Goal: Book appointment/travel/reservation

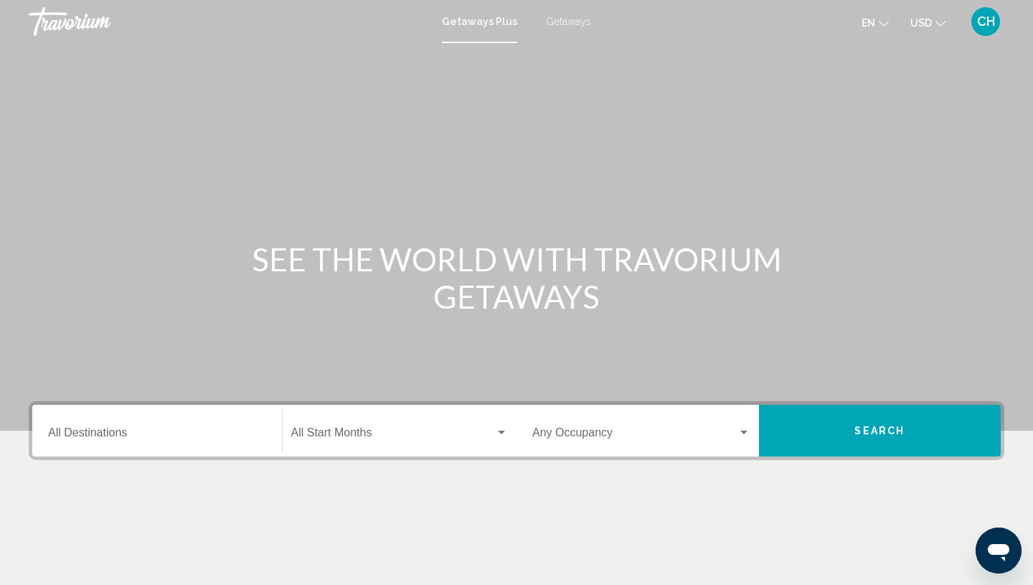
click at [574, 24] on span "Getaways" at bounding box center [568, 21] width 45 height 11
click at [121, 429] on input "Destination All Destinations" at bounding box center [157, 435] width 218 height 13
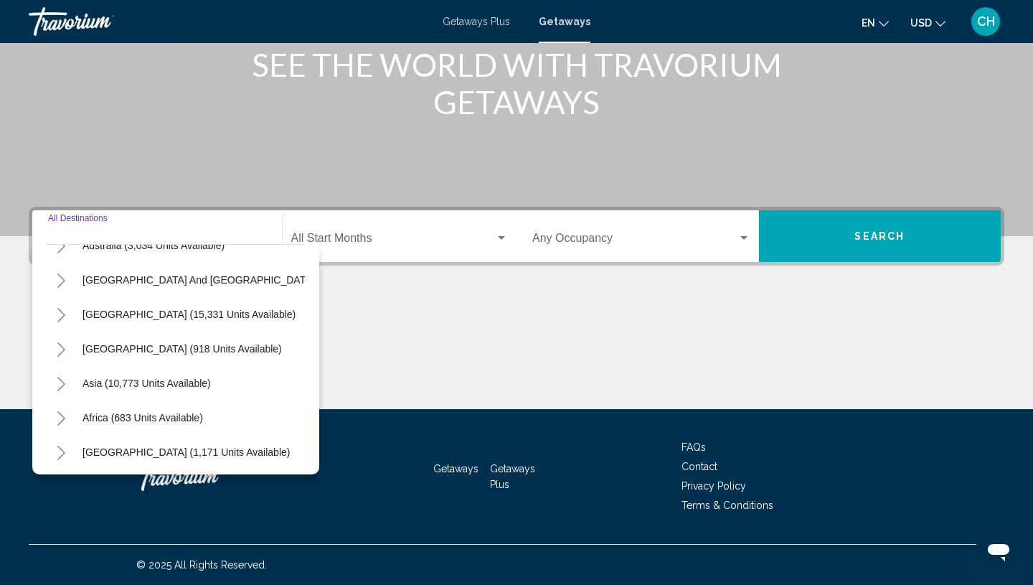
scroll to position [232, 0]
click at [62, 382] on icon "Toggle Asia (10,773 units available)" at bounding box center [61, 381] width 8 height 14
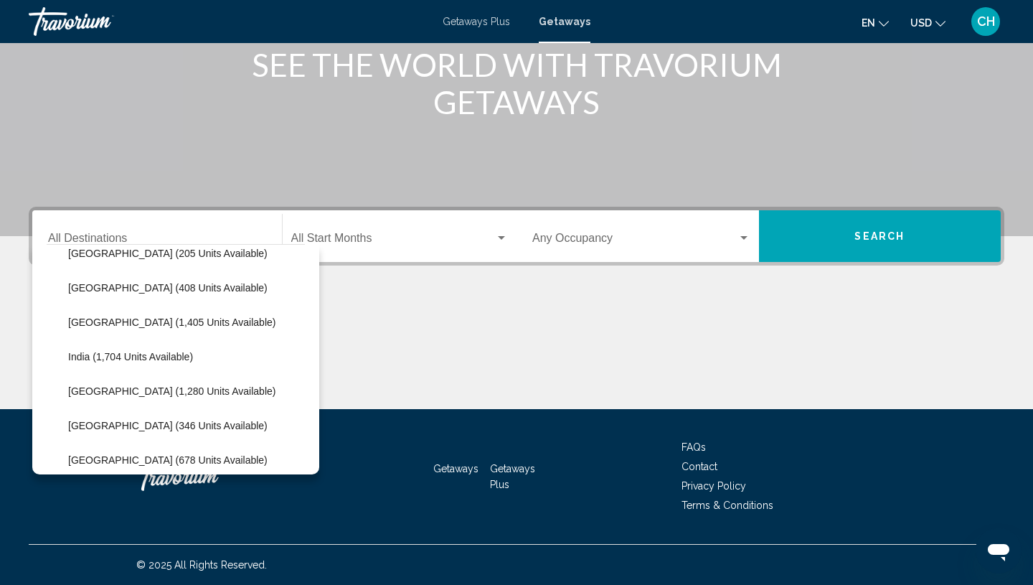
scroll to position [397, 0]
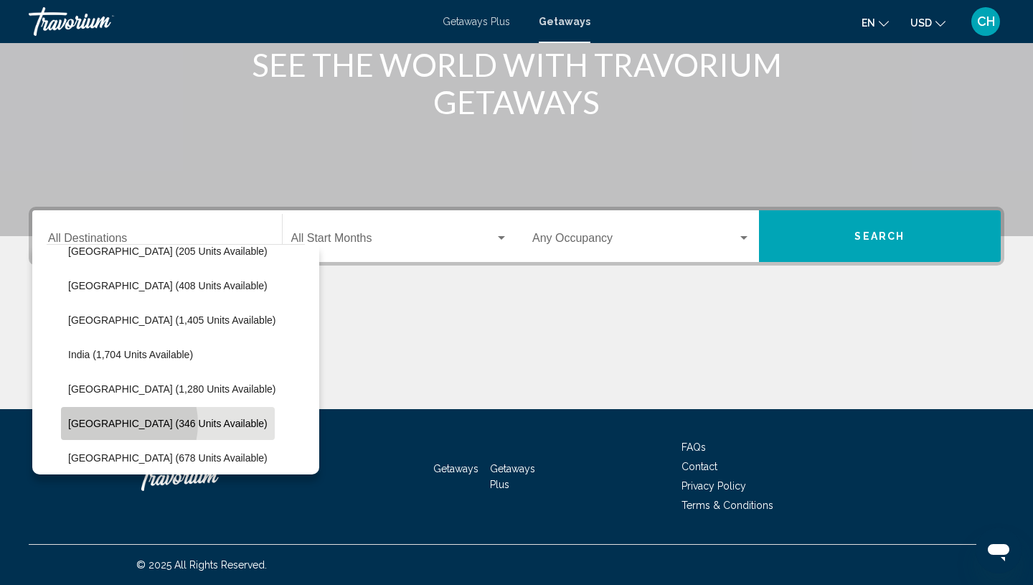
click at [116, 423] on span "[GEOGRAPHIC_DATA] (346 units available)" at bounding box center [167, 423] width 199 height 11
type input "**********"
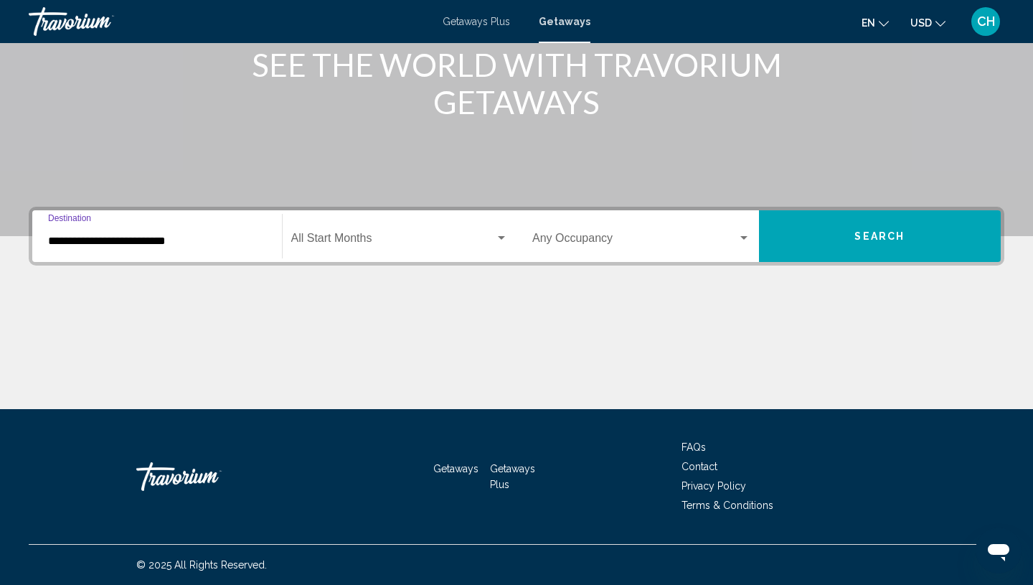
click at [438, 237] on span "Search widget" at bounding box center [393, 241] width 204 height 13
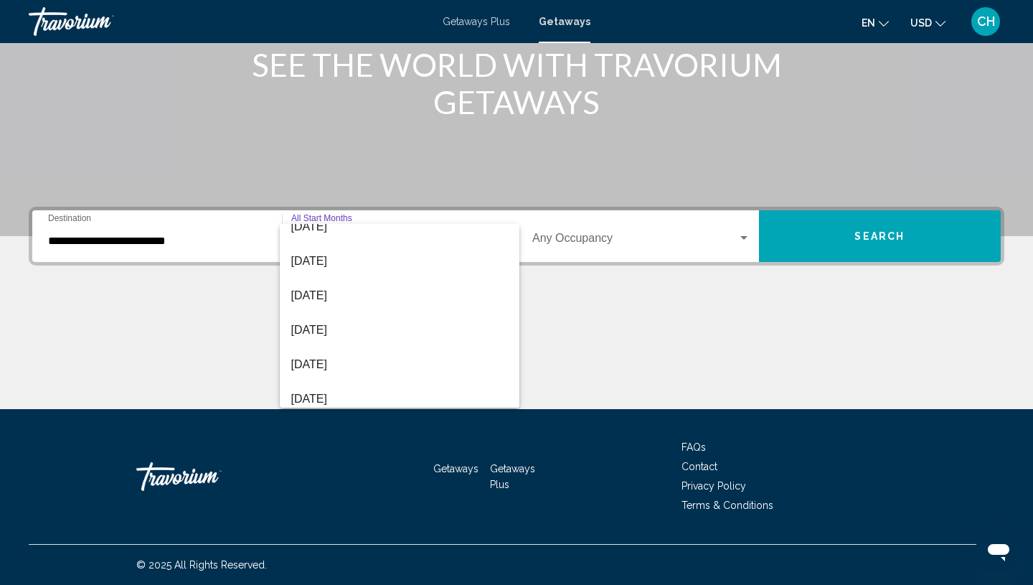
scroll to position [260, 0]
click at [354, 289] on span "[DATE]" at bounding box center [399, 290] width 217 height 34
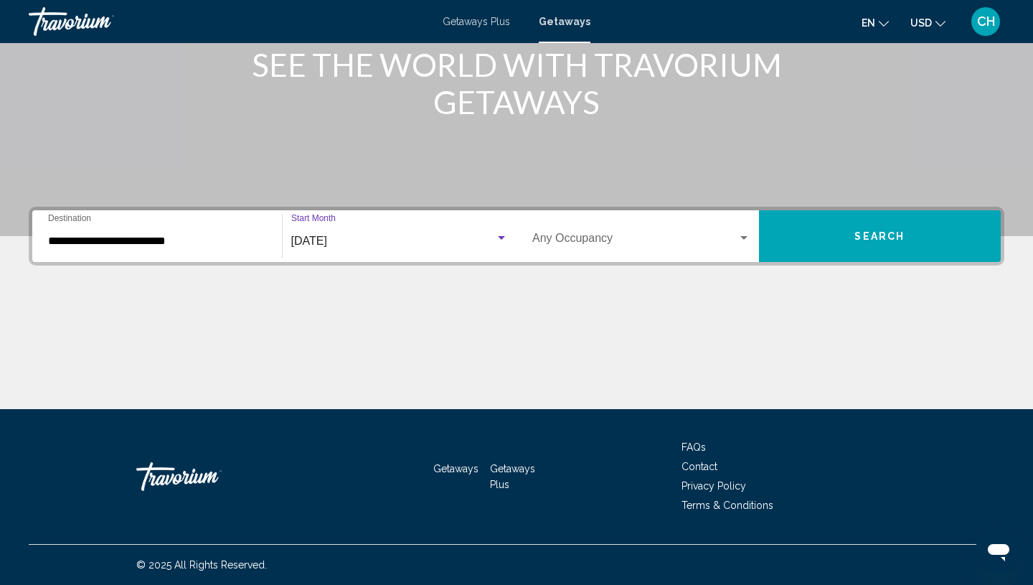
click at [904, 231] on button "Search" at bounding box center [880, 236] width 242 height 52
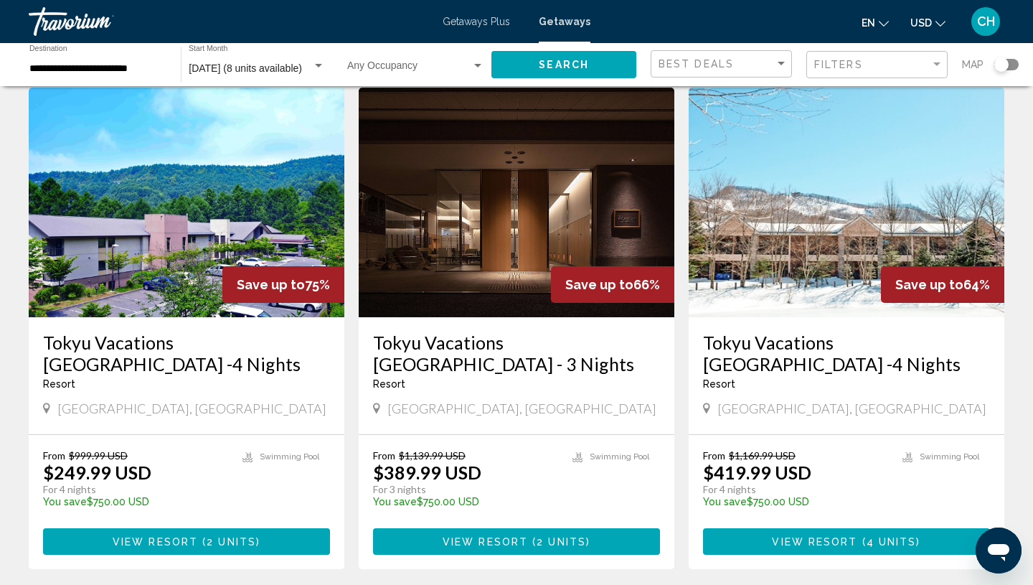
scroll to position [64, 0]
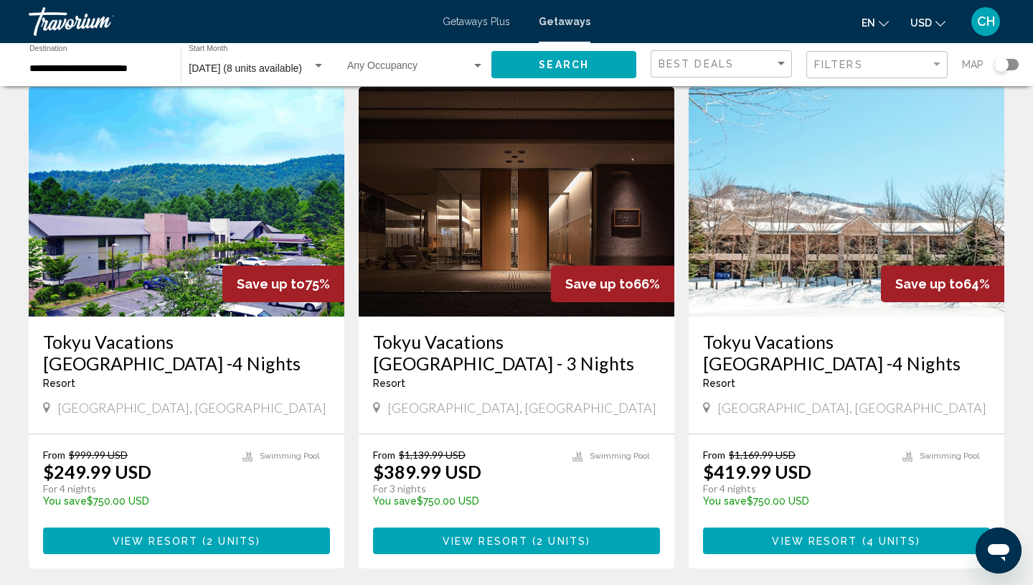
click at [200, 537] on span "Main content" at bounding box center [200, 540] width 4 height 11
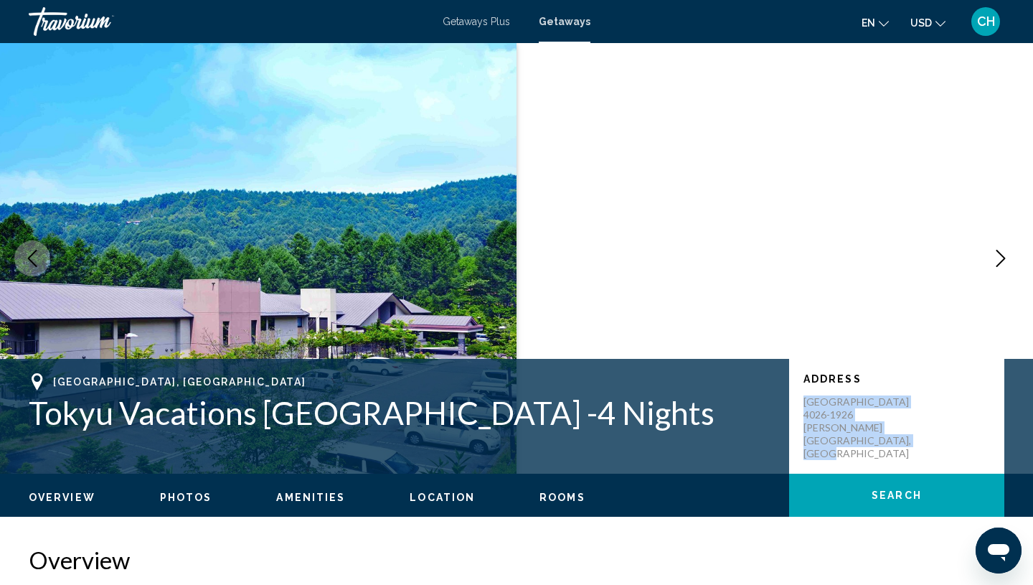
drag, startPoint x: 805, startPoint y: 400, endPoint x: 868, endPoint y: 463, distance: 89.3
click at [869, 463] on div "Address [GEOGRAPHIC_DATA]-1926 Aza [GEOGRAPHIC_DATA] [GEOGRAPHIC_DATA] [GEOGRAP…" at bounding box center [896, 416] width 215 height 115
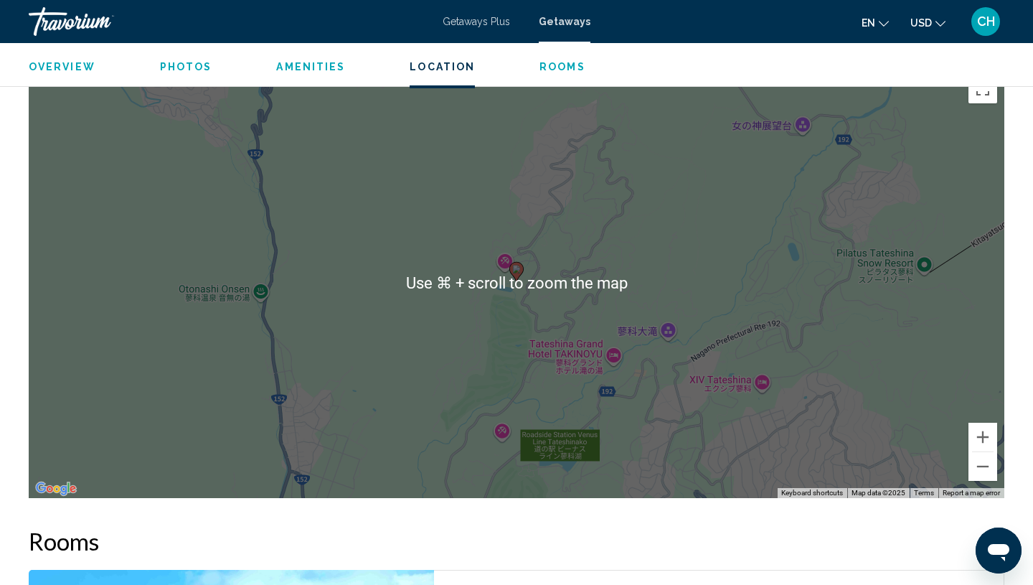
scroll to position [1489, 0]
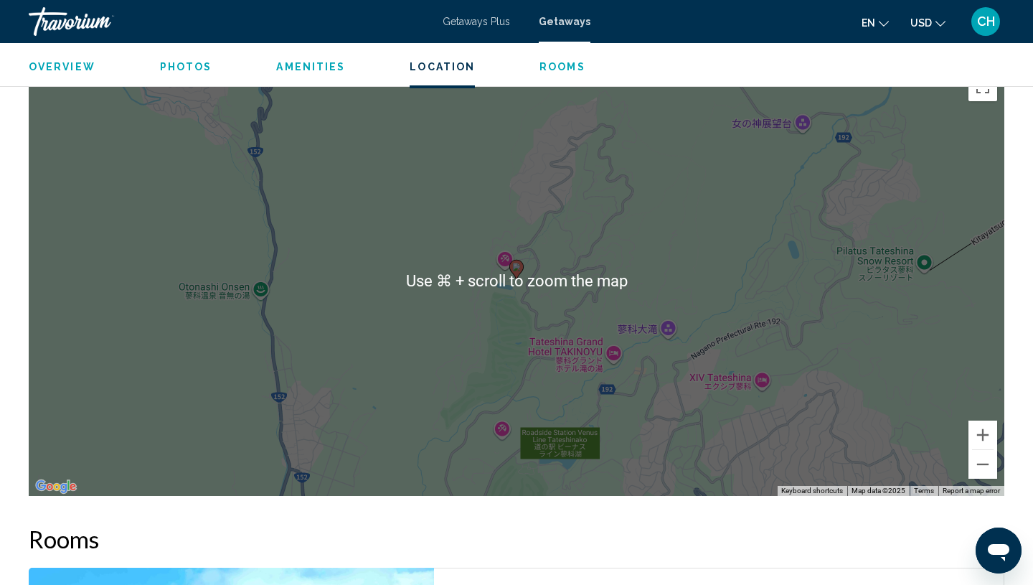
click at [671, 250] on div "To activate drag with keyboard, press Alt + Enter. Once in keyboard drag state,…" at bounding box center [517, 280] width 976 height 430
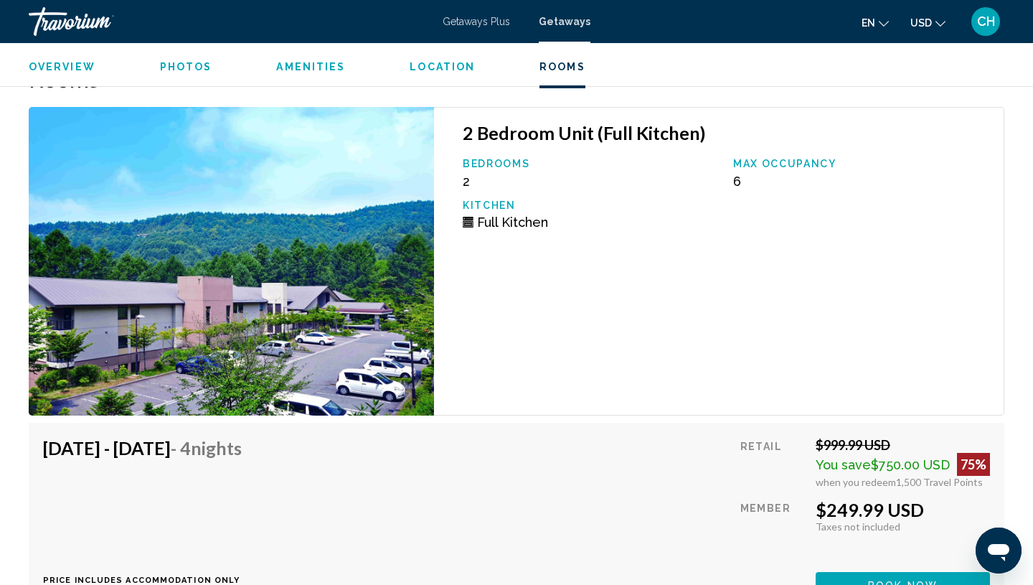
scroll to position [2052, 0]
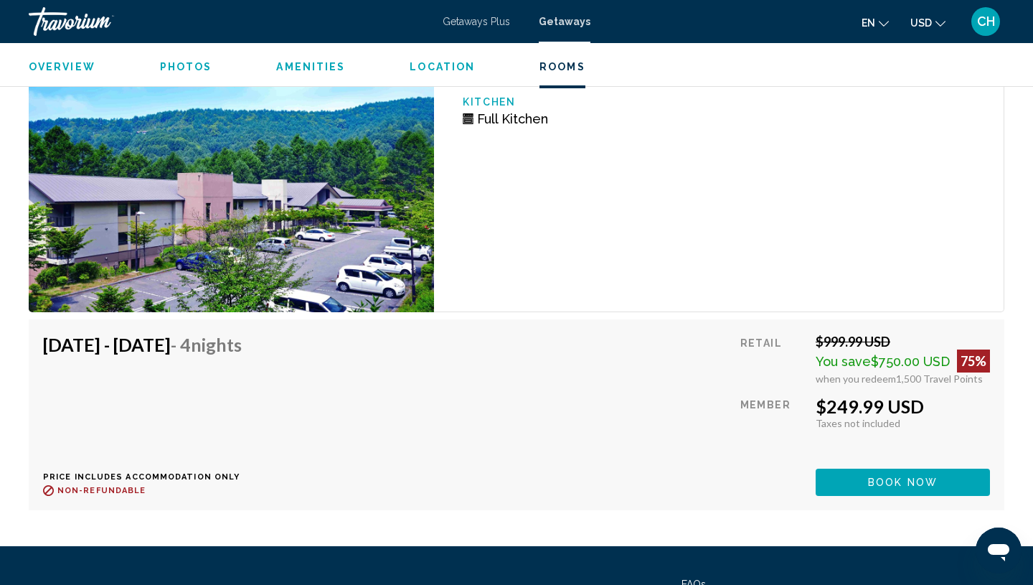
click at [891, 481] on span "Book now" at bounding box center [903, 482] width 70 height 11
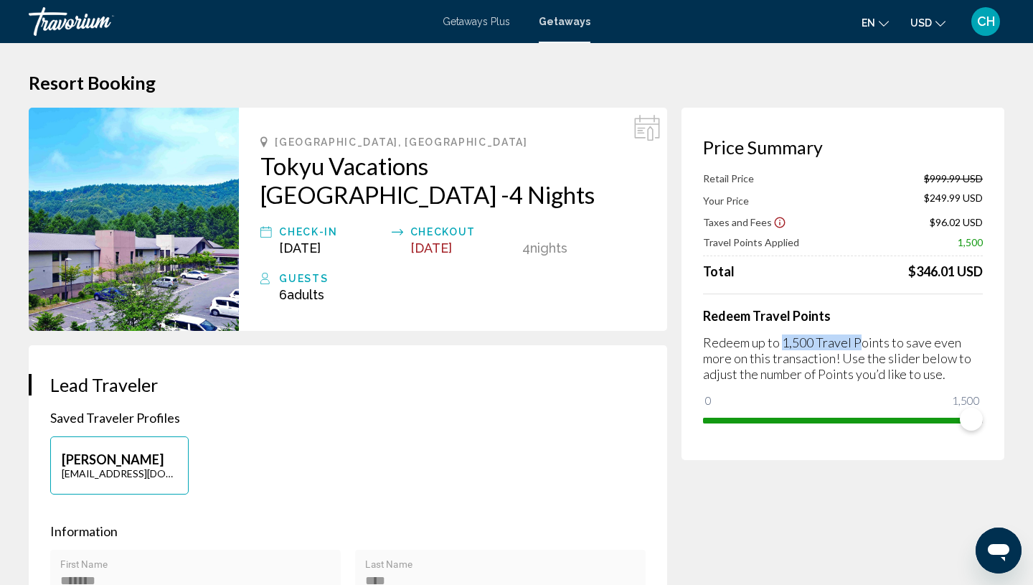
drag, startPoint x: 783, startPoint y: 346, endPoint x: 861, endPoint y: 347, distance: 77.5
click at [861, 347] on p "Redeem up to 1,500 Travel Points to save even more on this transaction! Use the…" at bounding box center [843, 357] width 280 height 47
